Goal: Navigation & Orientation: Find specific page/section

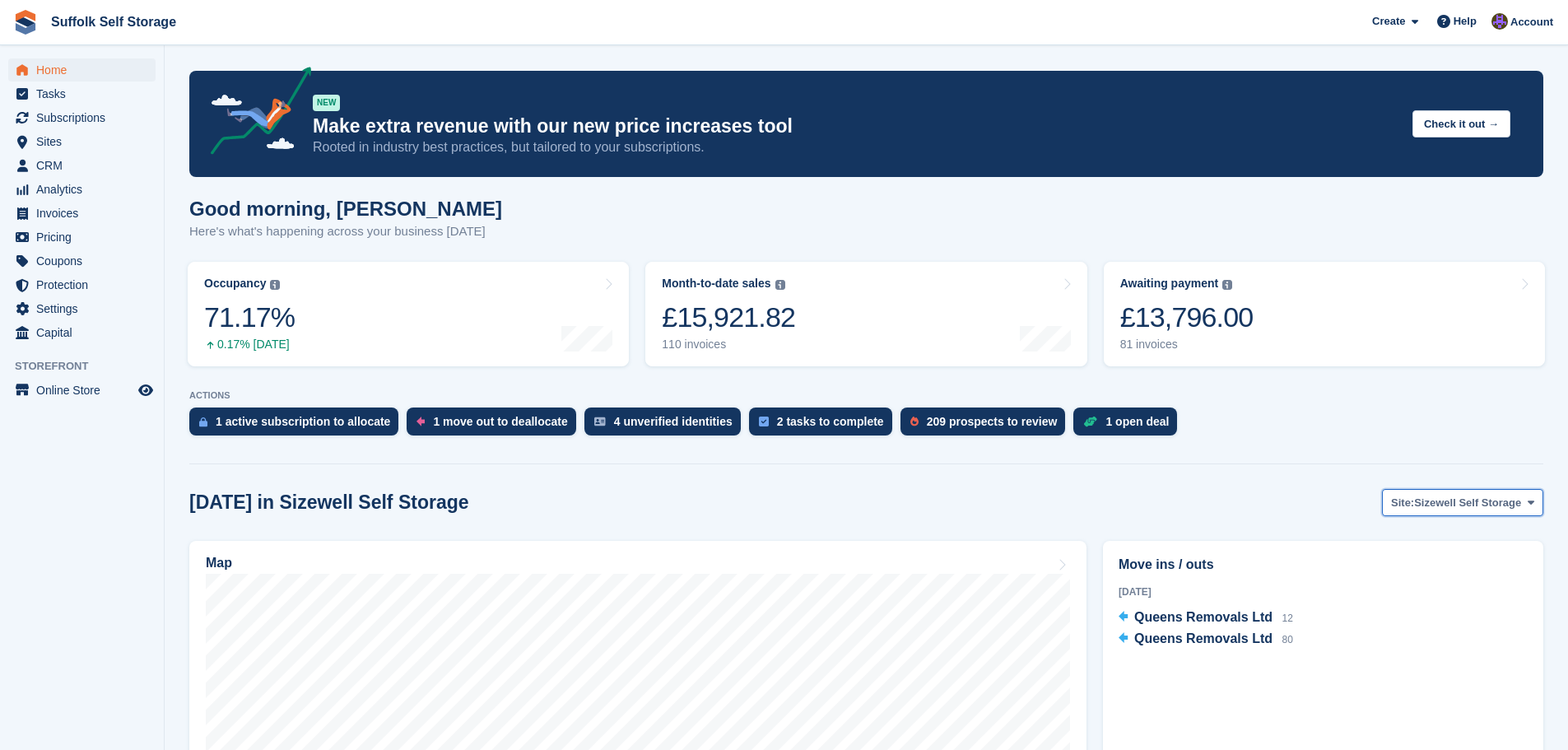
click at [1460, 504] on span "Sizewell Self Storage" at bounding box center [1467, 503] width 107 height 16
click at [1442, 598] on link "Waldringfield Self Storage" at bounding box center [1454, 601] width 162 height 30
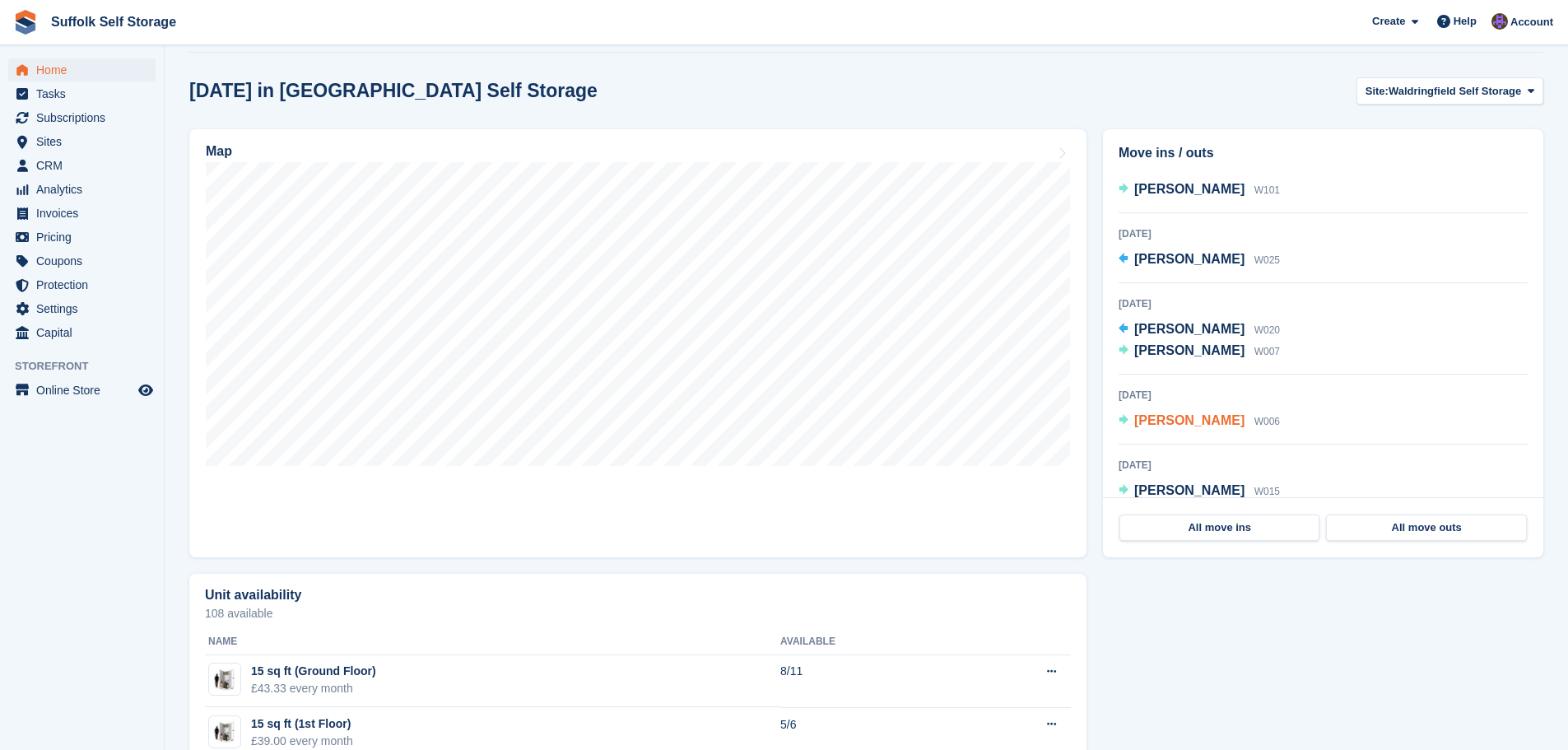
scroll to position [33, 0]
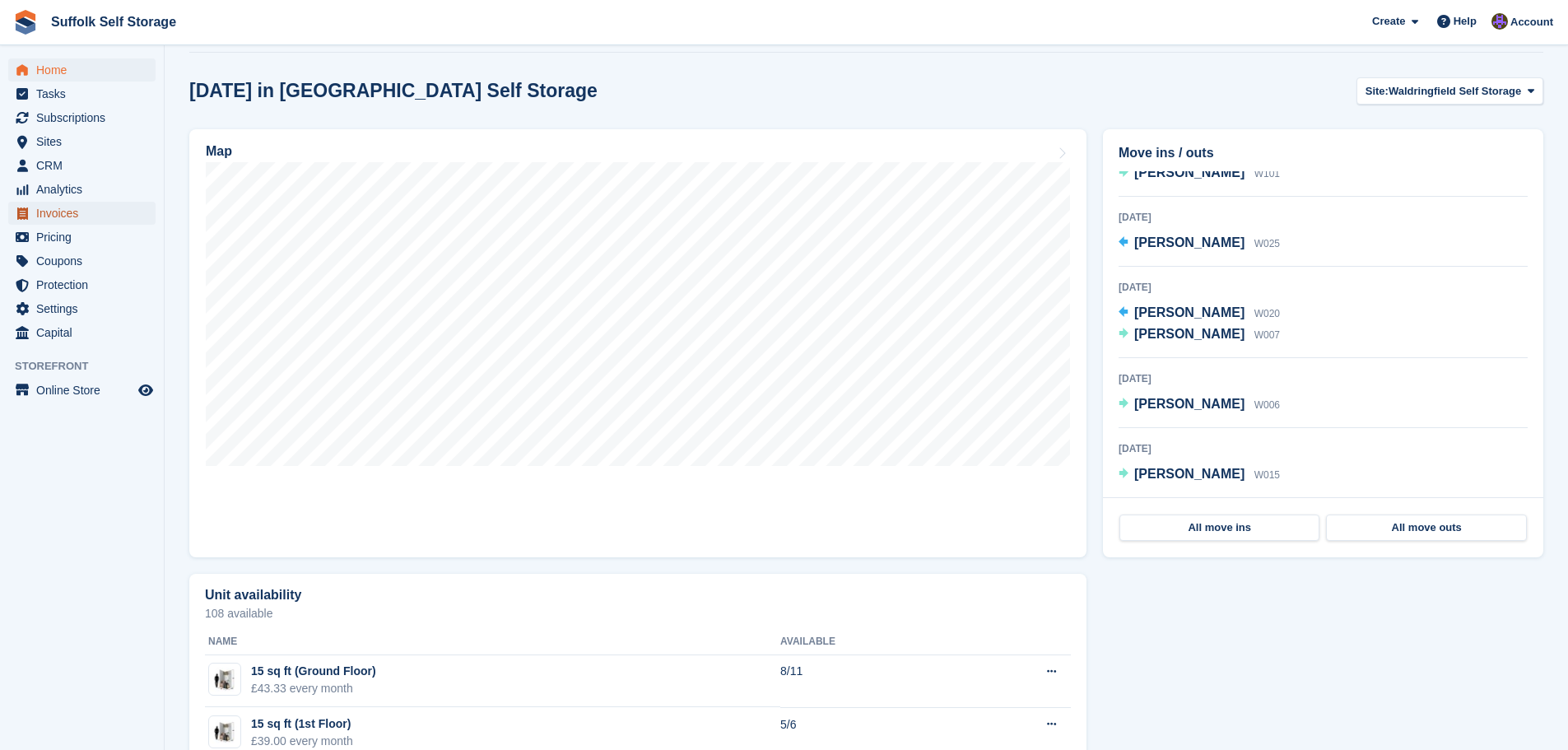
click at [52, 210] on span "Invoices" at bounding box center [85, 213] width 99 height 23
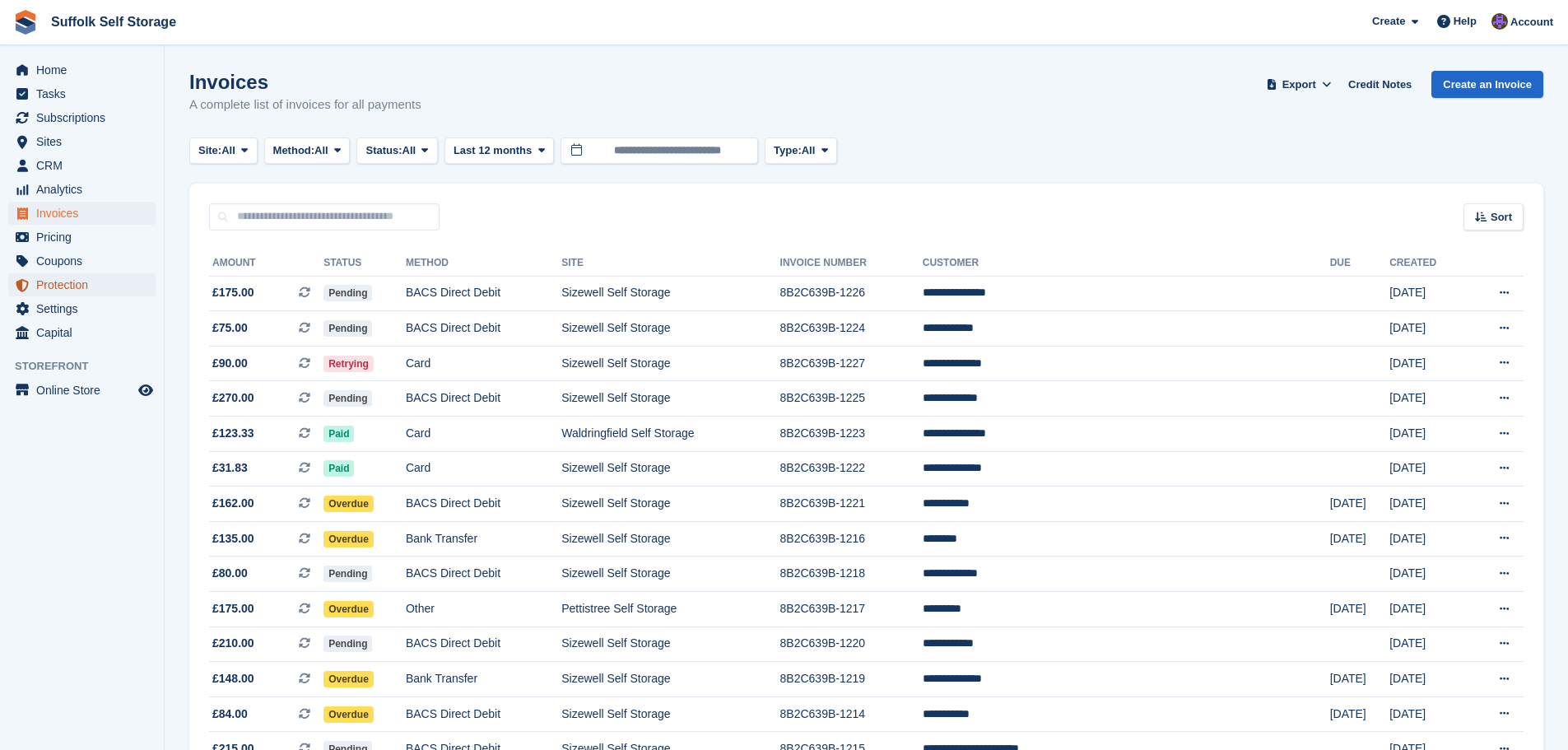
click at [71, 291] on span "Protection" at bounding box center [85, 285] width 99 height 23
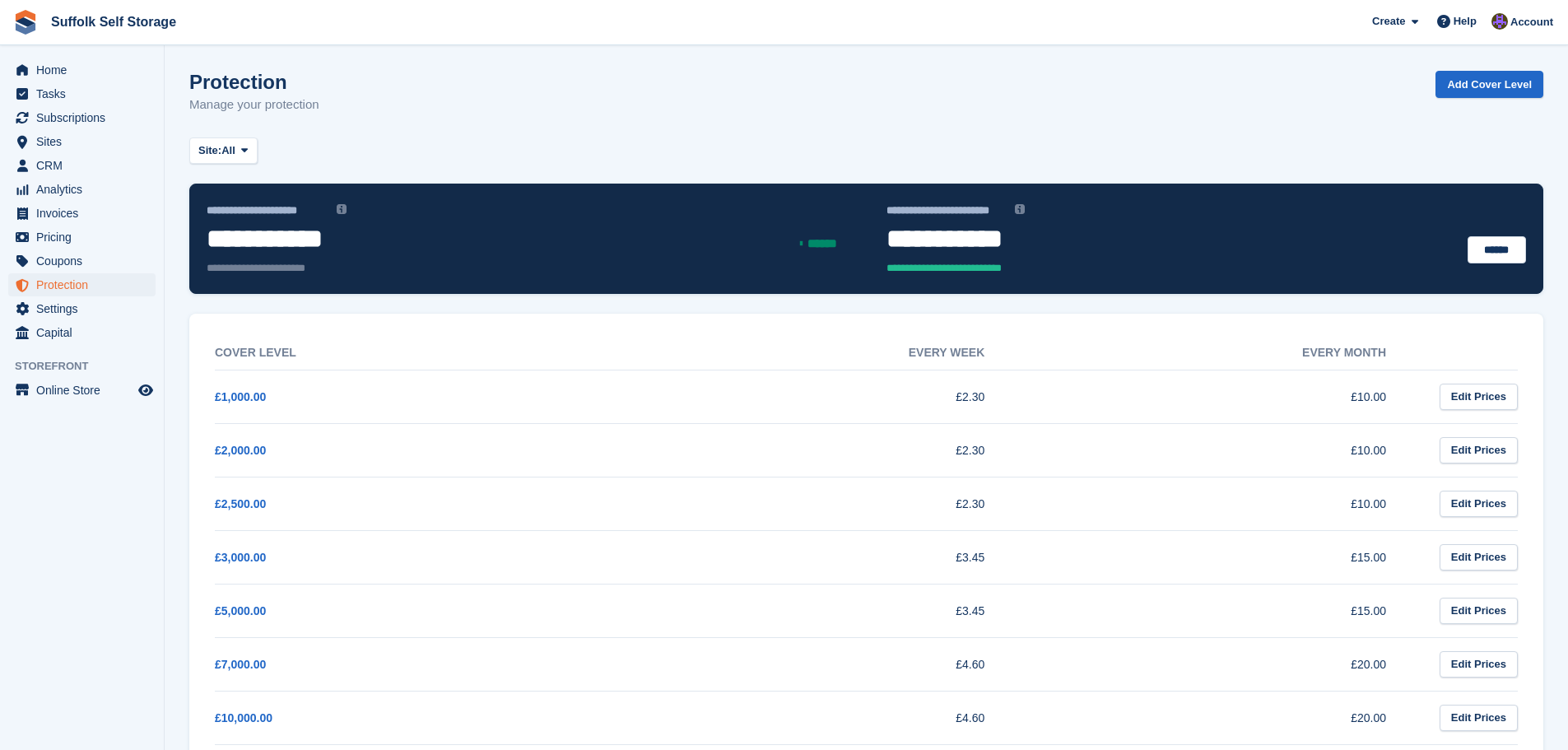
scroll to position [82, 0]
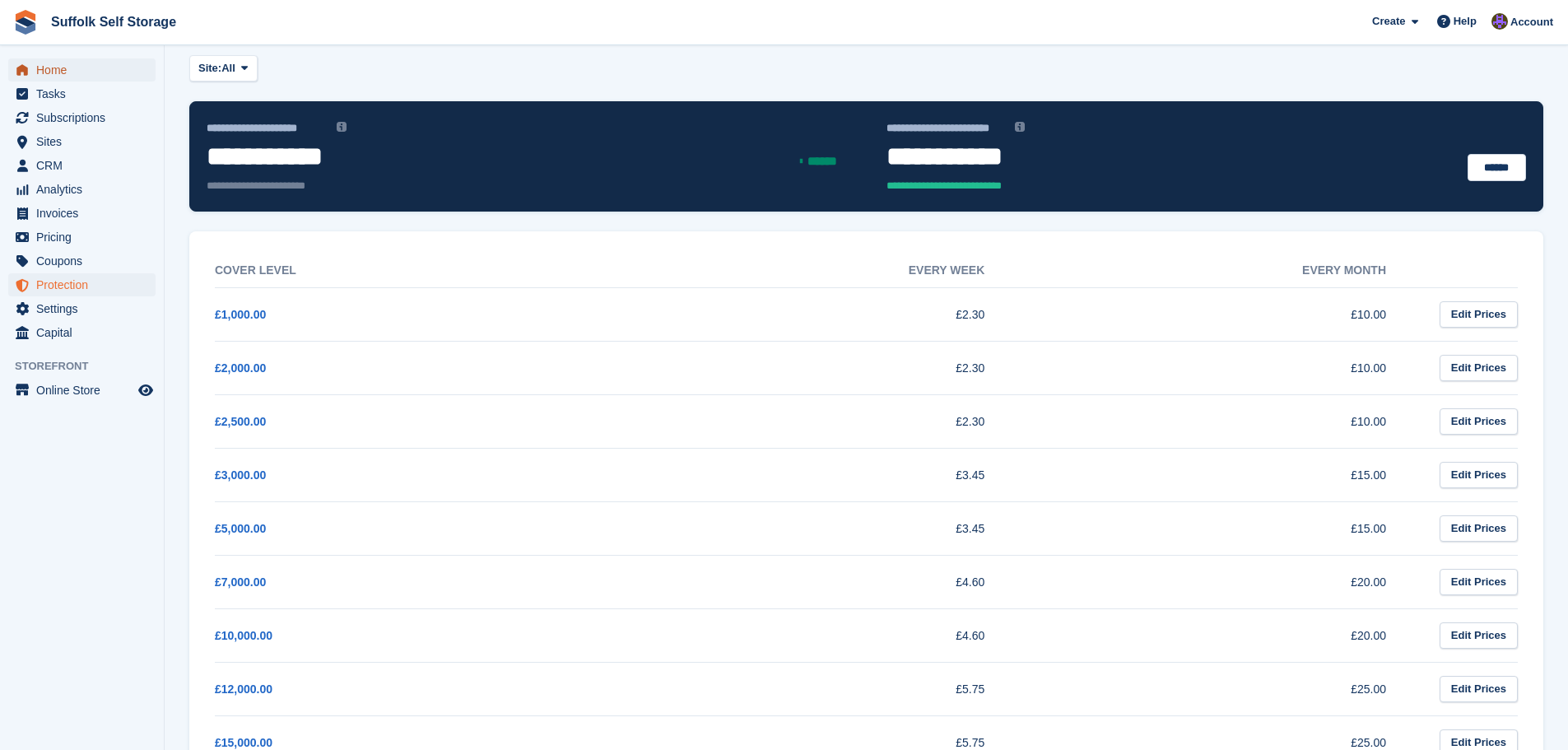
click at [85, 65] on span "Home" at bounding box center [85, 70] width 99 height 23
